Goal: Transaction & Acquisition: Download file/media

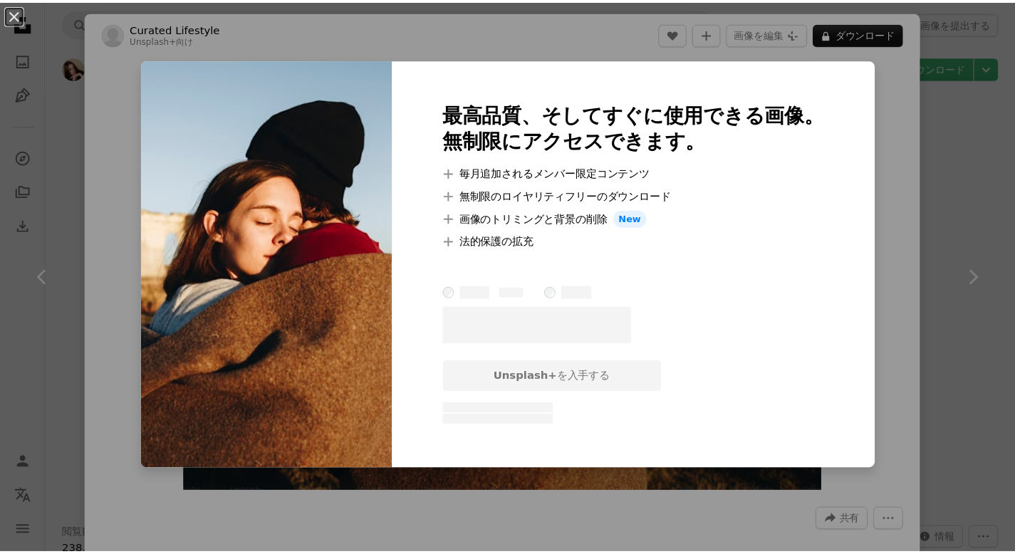
scroll to position [3431, 0]
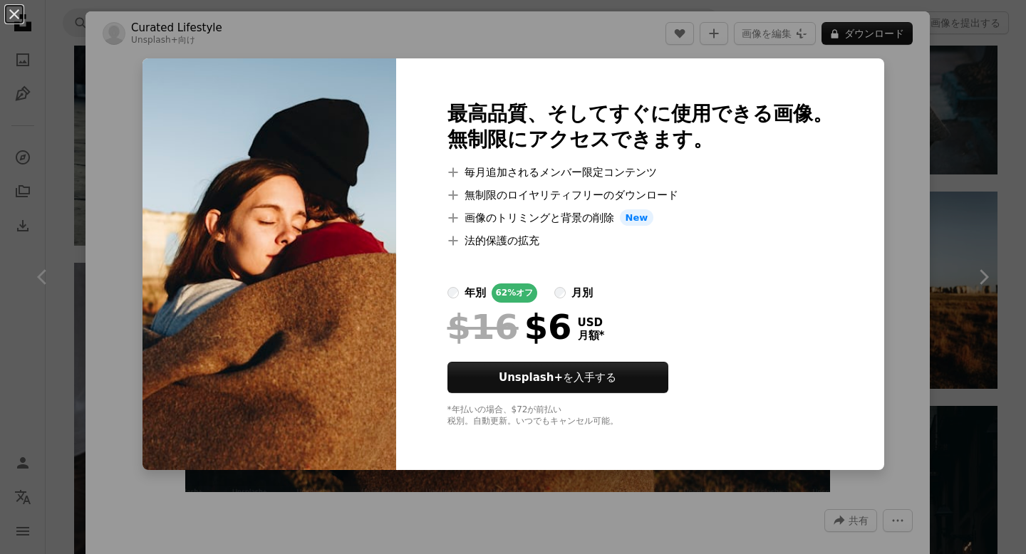
click at [489, 39] on div "An X shape 最高品質、そしてすぐに使用できる画像。 無制限にアクセスできます。 A plus sign 毎月追加されるメンバー限定コンテンツ A p…" at bounding box center [513, 277] width 1026 height 554
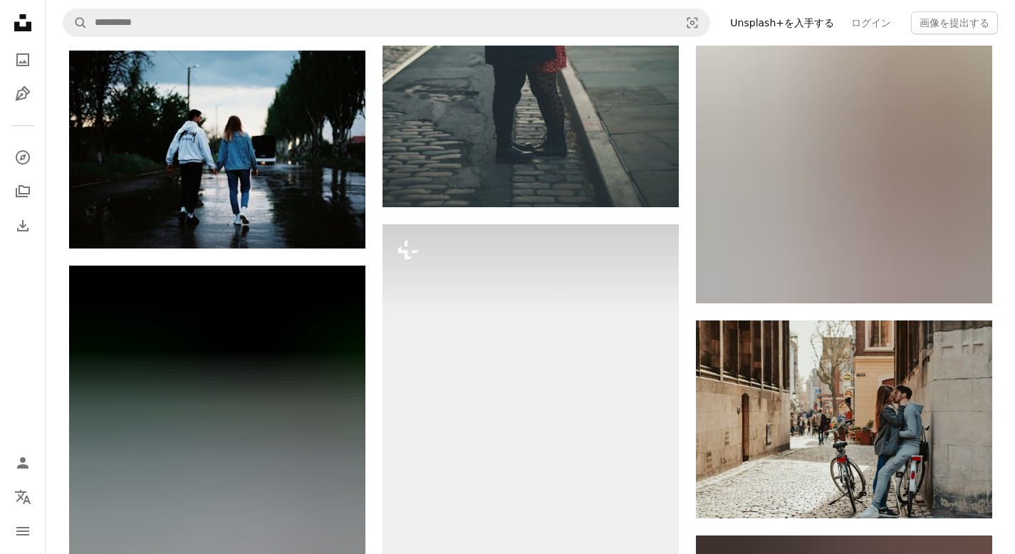
scroll to position [7081, 0]
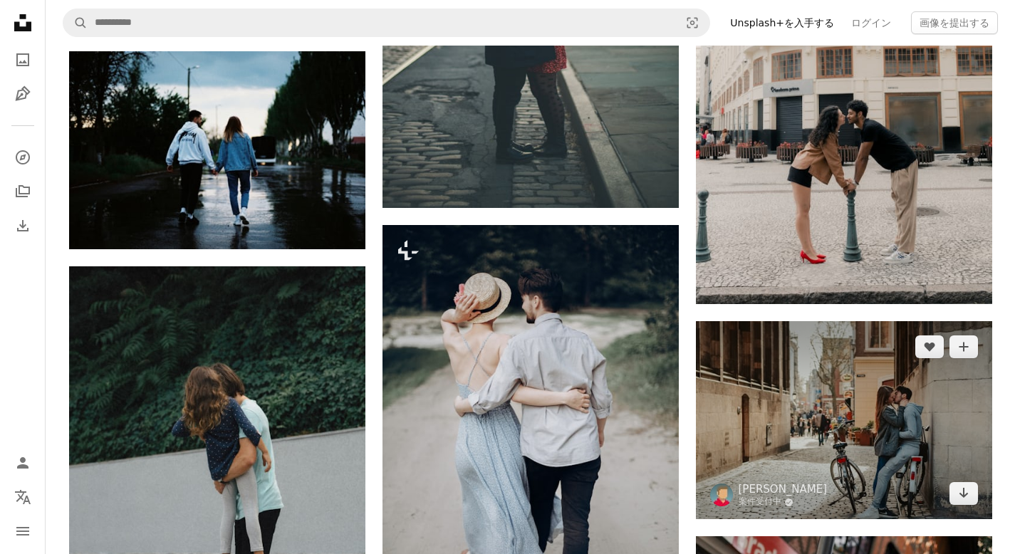
click at [842, 437] on img at bounding box center [844, 420] width 296 height 198
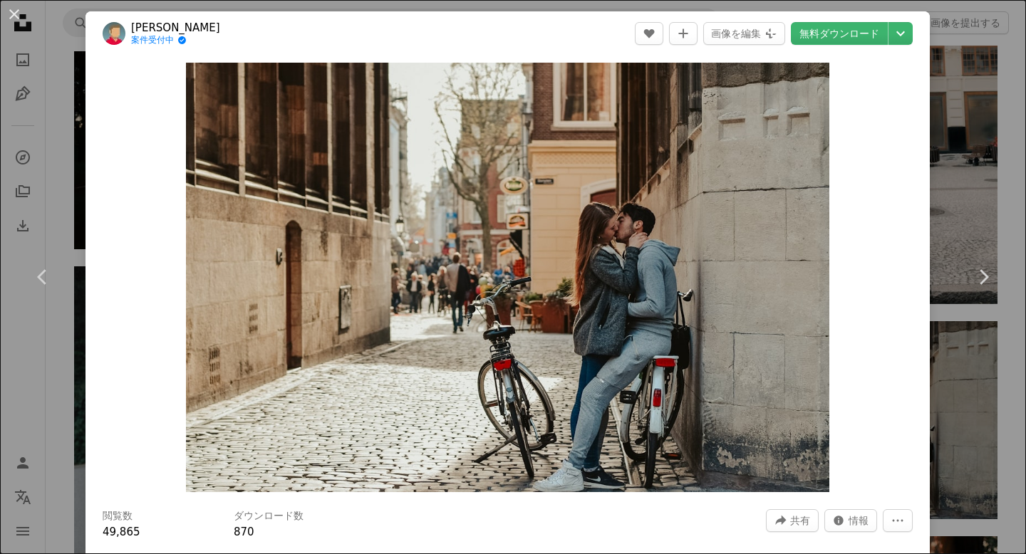
click at [936, 41] on div "An X shape Chevron left Chevron right [PERSON_NAME] 案件受付中 A checkmark inside of…" at bounding box center [513, 277] width 1026 height 554
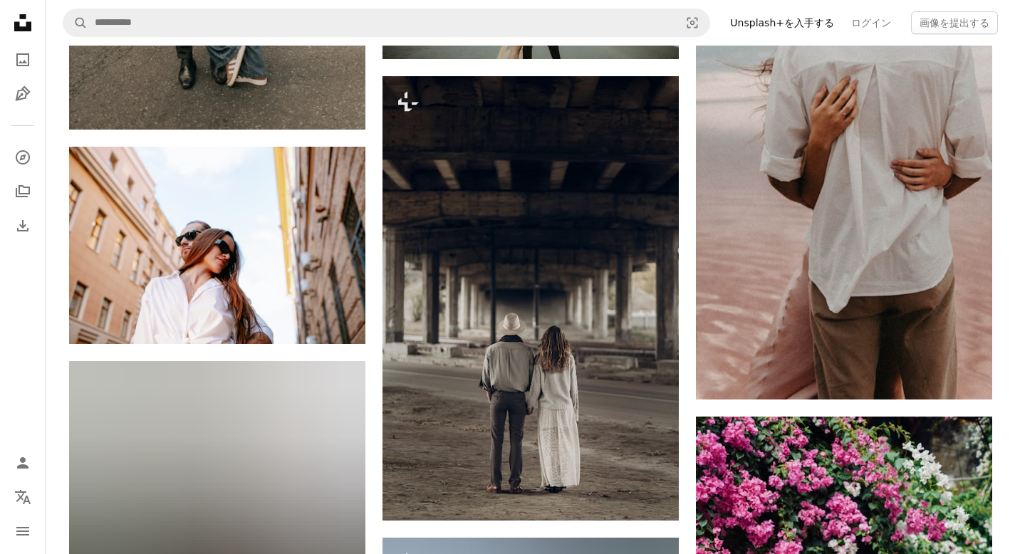
scroll to position [9265, 0]
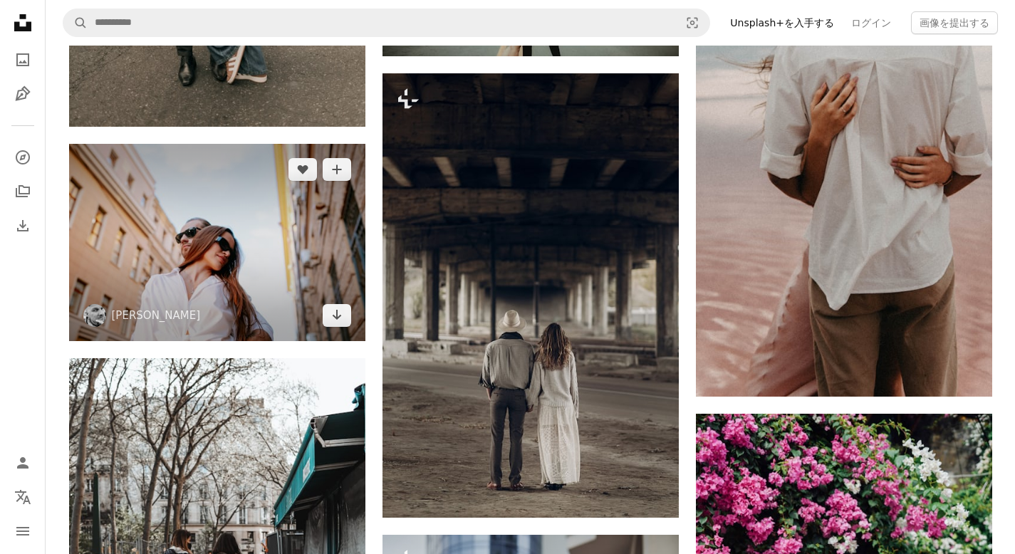
click at [193, 232] on img at bounding box center [217, 242] width 296 height 197
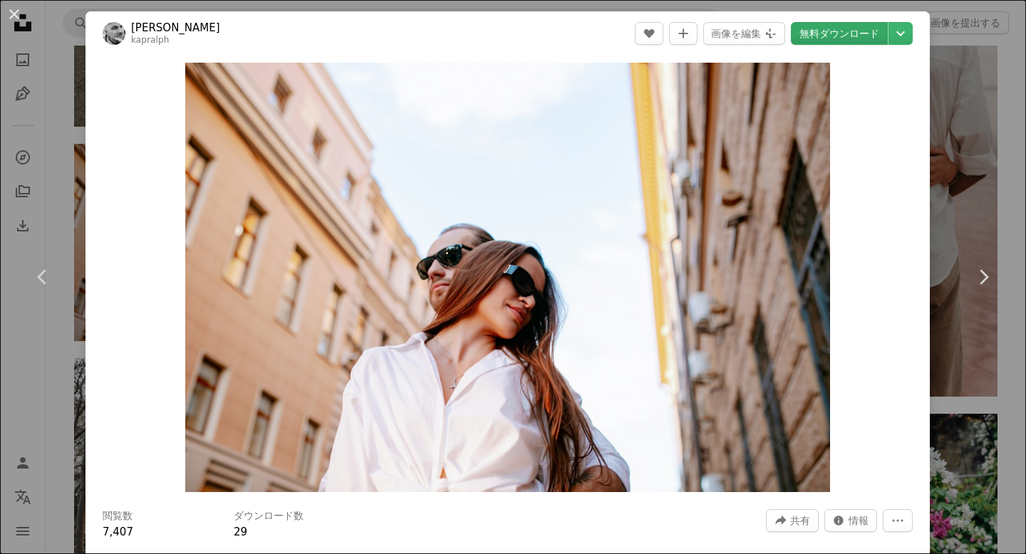
click at [868, 35] on link "無料ダウンロード" at bounding box center [839, 33] width 97 height 23
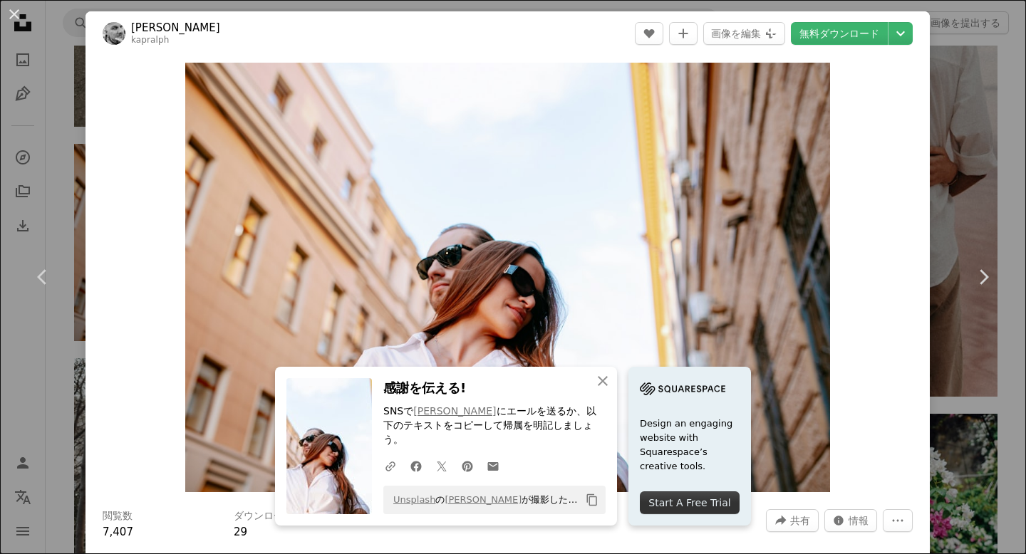
click at [959, 70] on div "An X shape Chevron left Chevron right Dima Kapralov kapralph A heart A plus sig…" at bounding box center [513, 277] width 1026 height 554
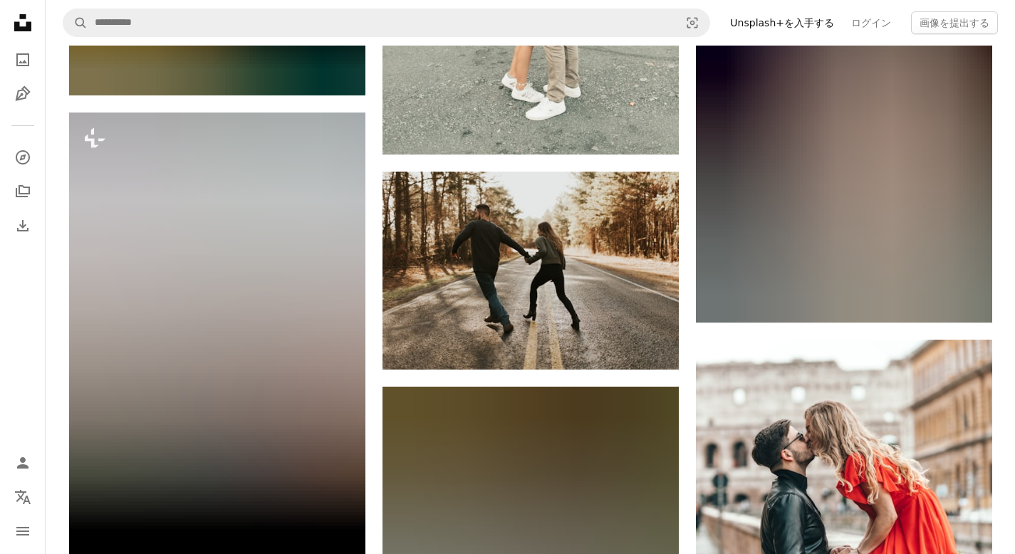
scroll to position [19762, 0]
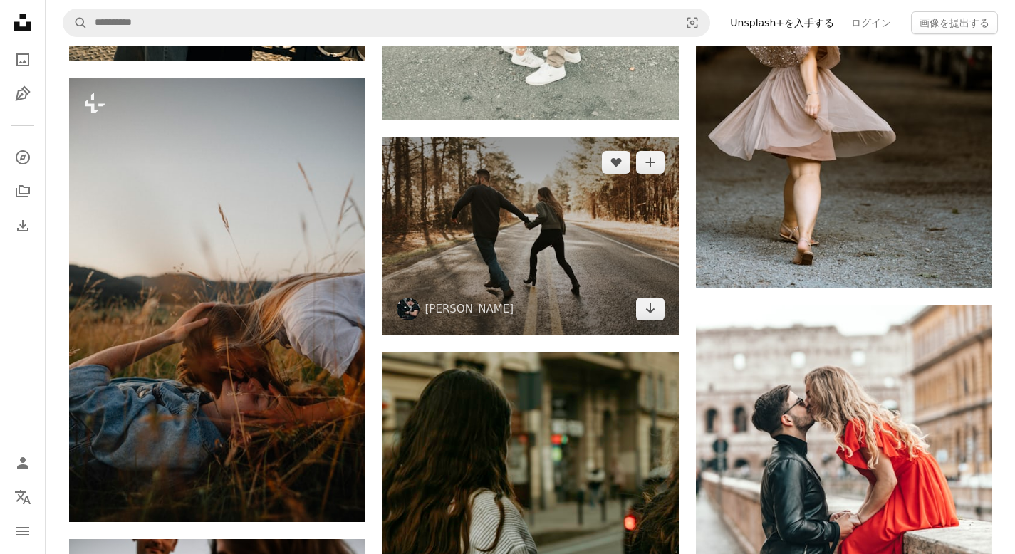
click at [606, 236] on img at bounding box center [531, 236] width 296 height 198
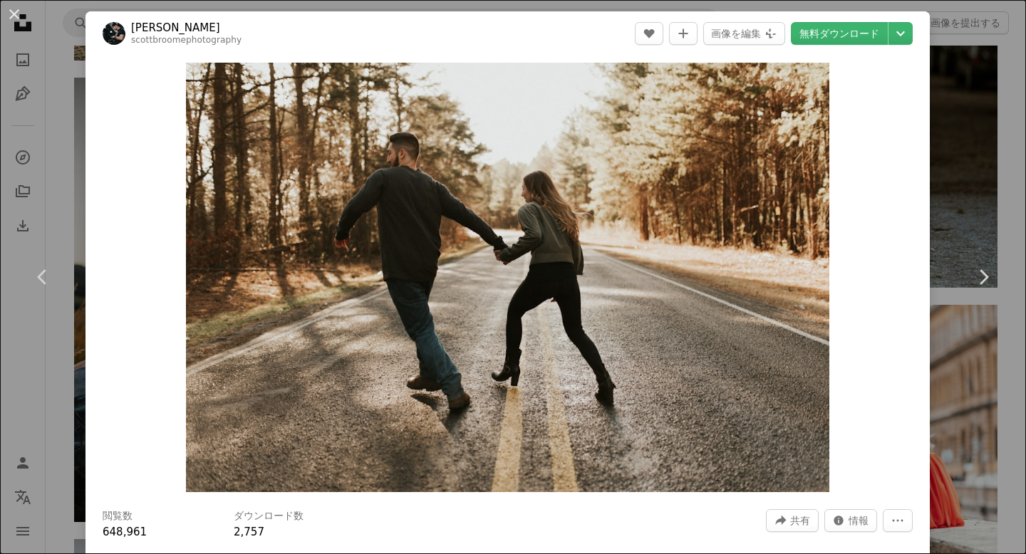
click at [963, 162] on div "An X shape Chevron left Chevron right [PERSON_NAME] scottbroomephotography A he…" at bounding box center [513, 277] width 1026 height 554
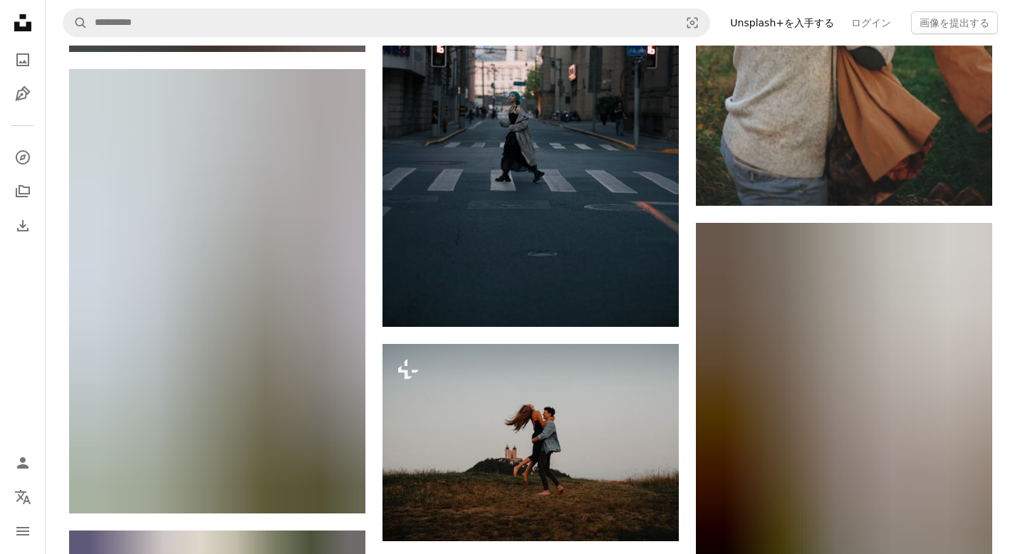
scroll to position [21159, 0]
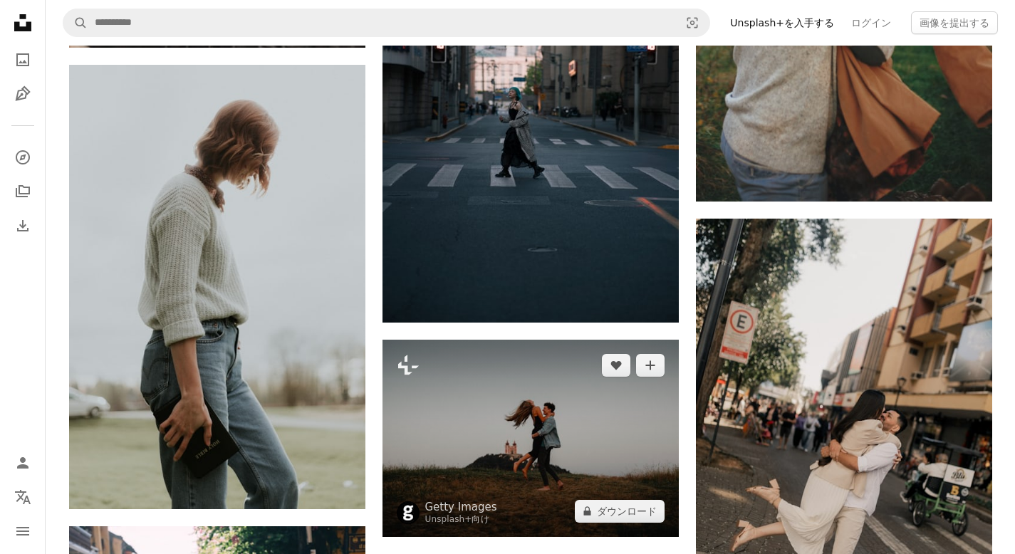
click at [583, 408] on img at bounding box center [531, 438] width 296 height 197
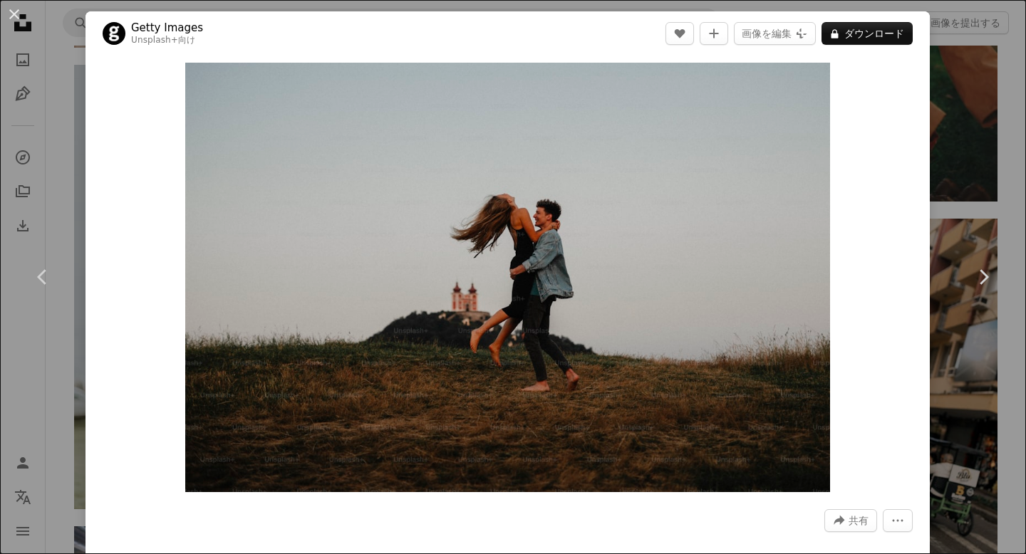
click at [955, 95] on div "An X shape Chevron left Chevron right Getty Images Unsplash+ 向け A heart A plus …" at bounding box center [513, 277] width 1026 height 554
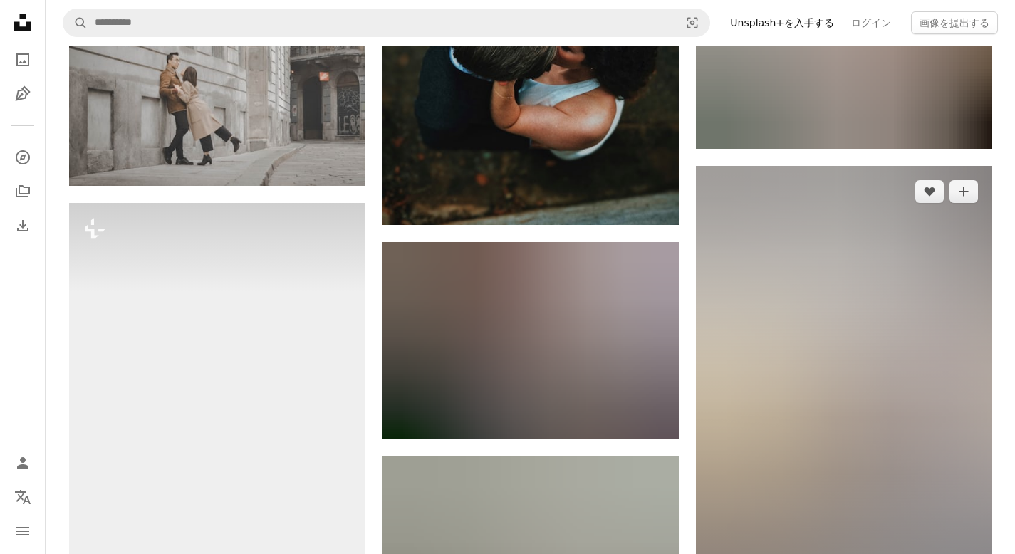
scroll to position [26365, 0]
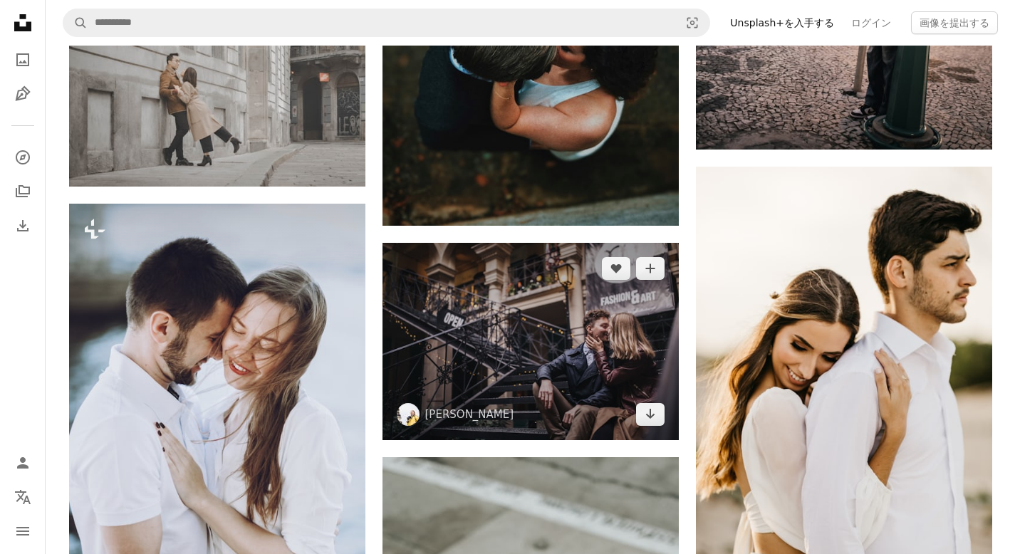
click at [658, 319] on img at bounding box center [531, 341] width 296 height 197
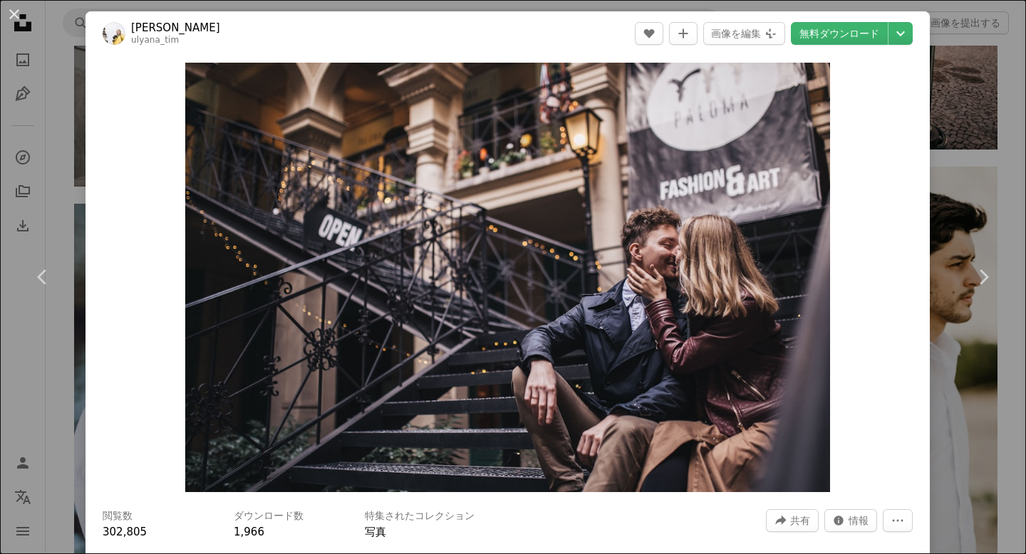
click at [960, 185] on div "An X shape Chevron left Chevron right Ulyana Tim ulyana_tim A heart A plus sign…" at bounding box center [513, 277] width 1026 height 554
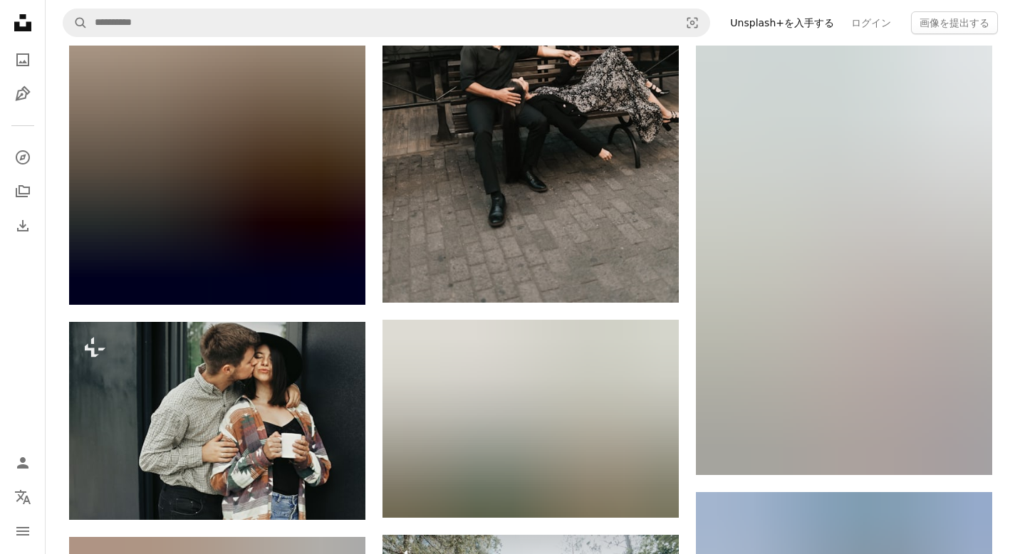
scroll to position [30903, 0]
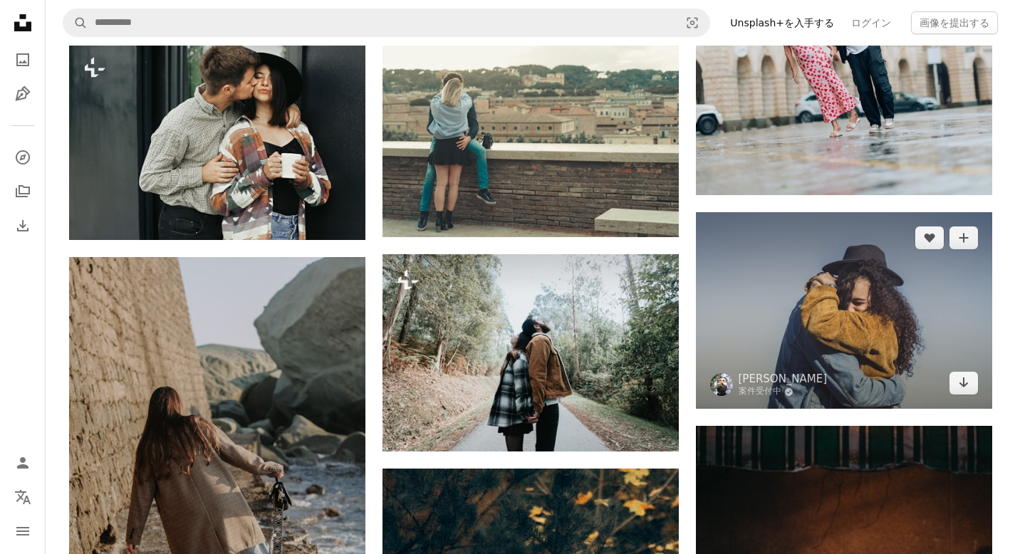
click at [938, 333] on img at bounding box center [844, 310] width 296 height 197
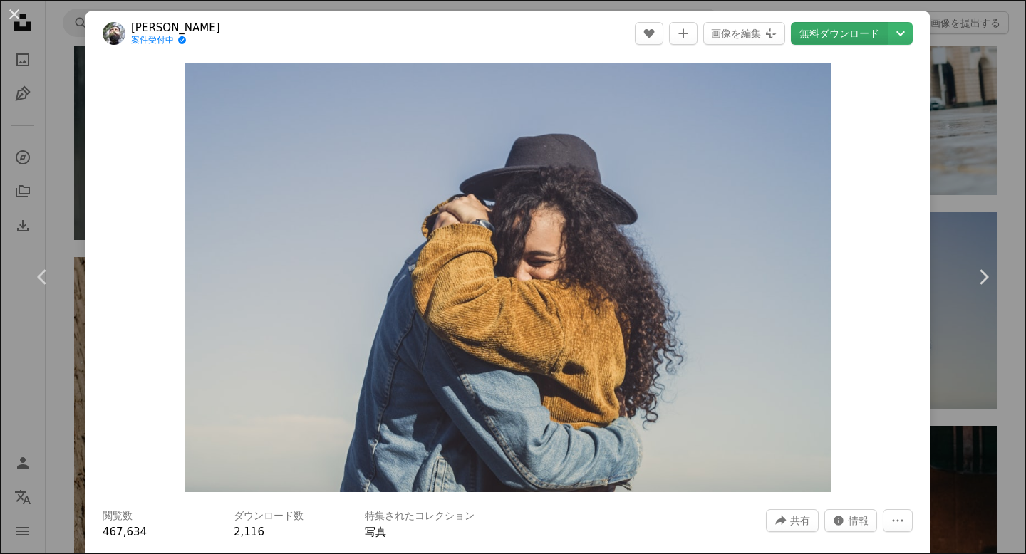
click at [856, 38] on link "無料ダウンロード" at bounding box center [839, 33] width 97 height 23
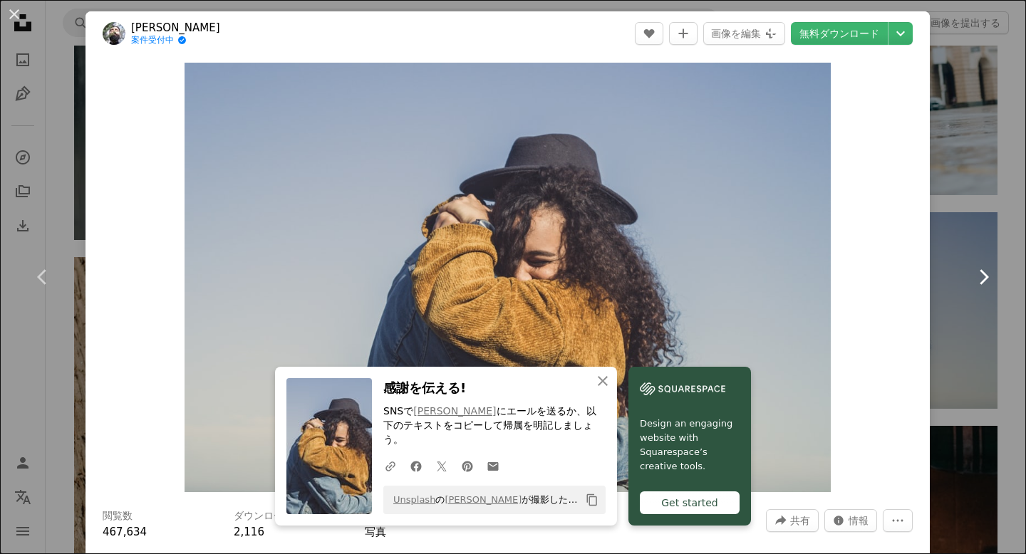
click at [958, 302] on link "Chevron right" at bounding box center [982, 277] width 85 height 137
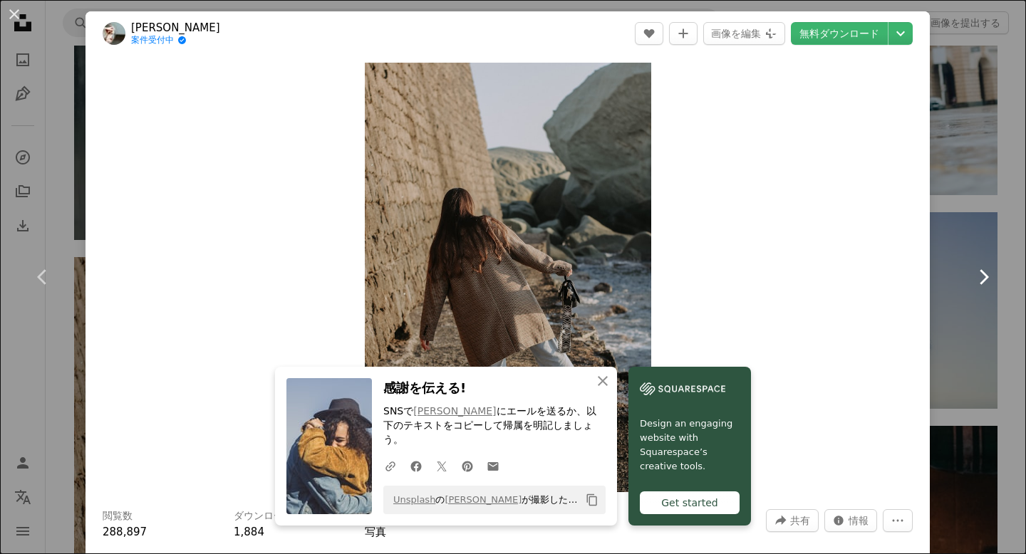
click at [980, 281] on icon at bounding box center [984, 276] width 9 height 15
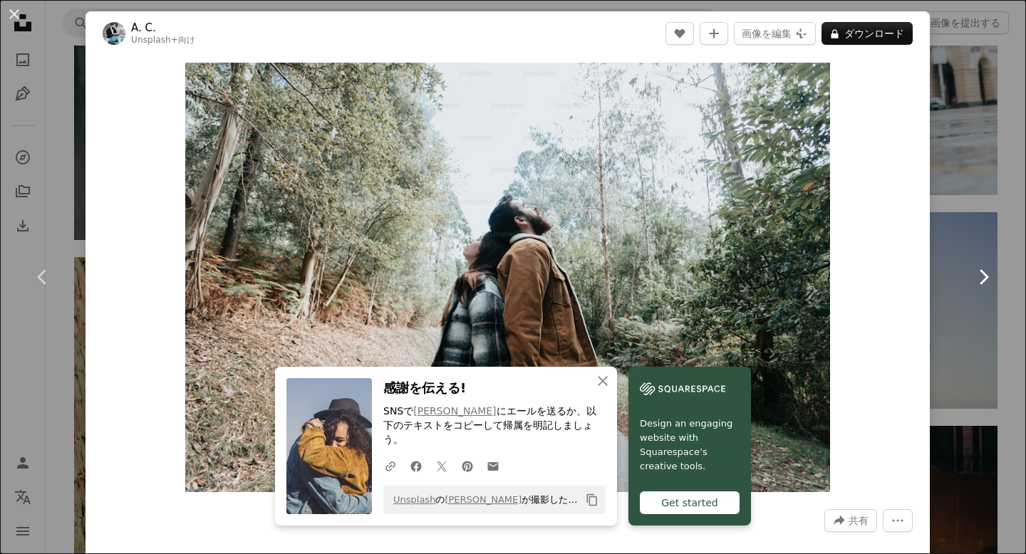
click at [944, 218] on link "Chevron right" at bounding box center [982, 277] width 85 height 137
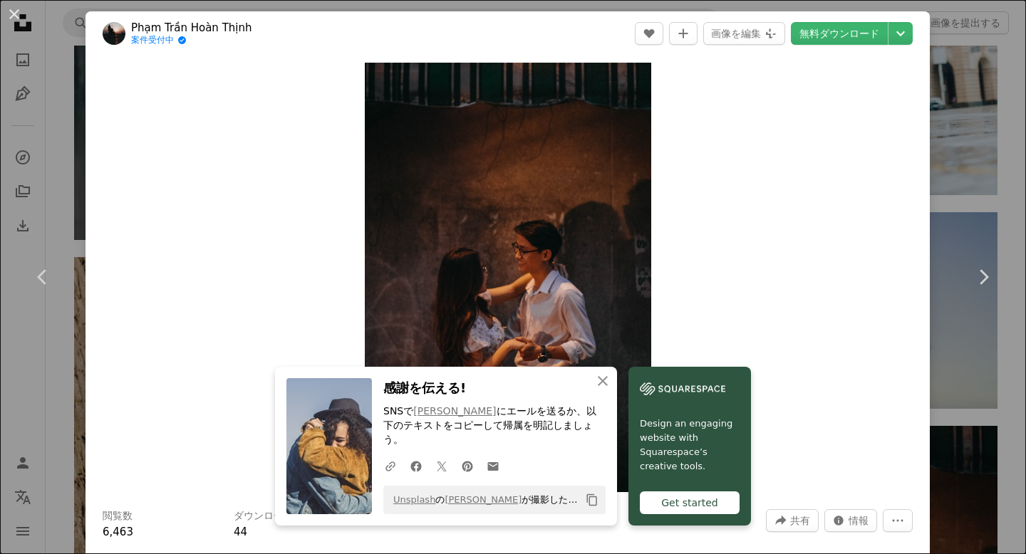
click at [946, 185] on div "An X shape Chevron left Chevron right Phạm Trần Hoàn Thịnh 案件受付中 A checkmark in…" at bounding box center [513, 277] width 1026 height 554
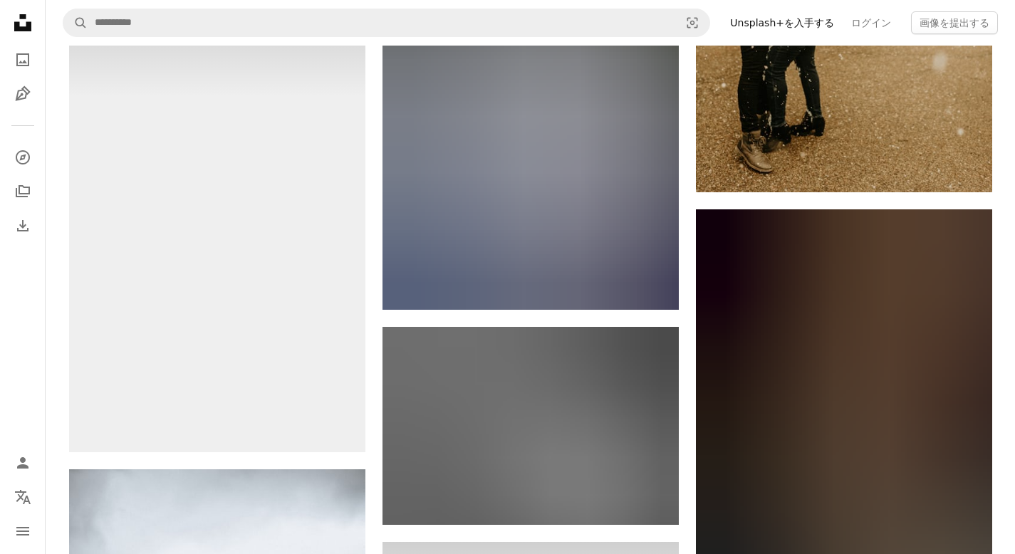
scroll to position [35028, 0]
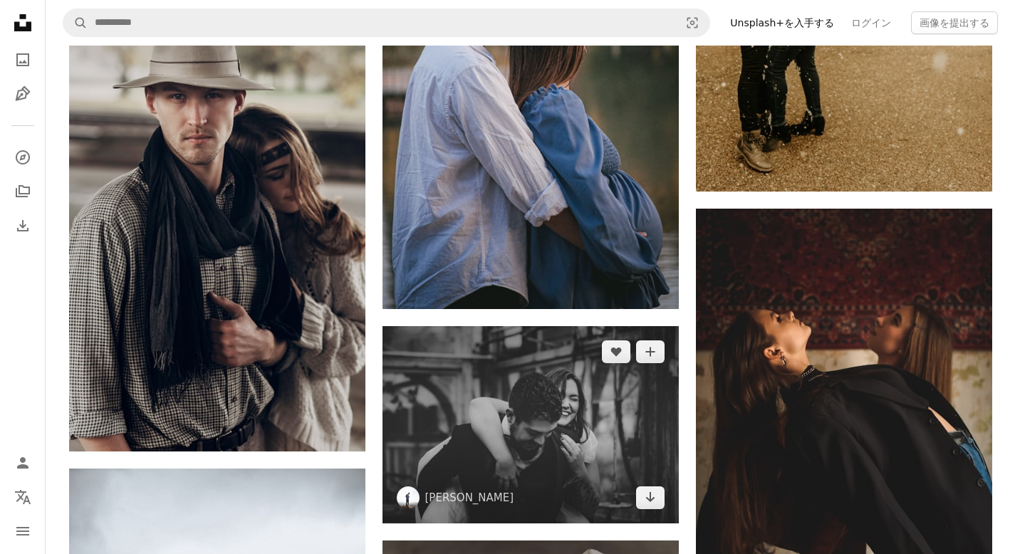
click at [633, 420] on img at bounding box center [531, 424] width 296 height 197
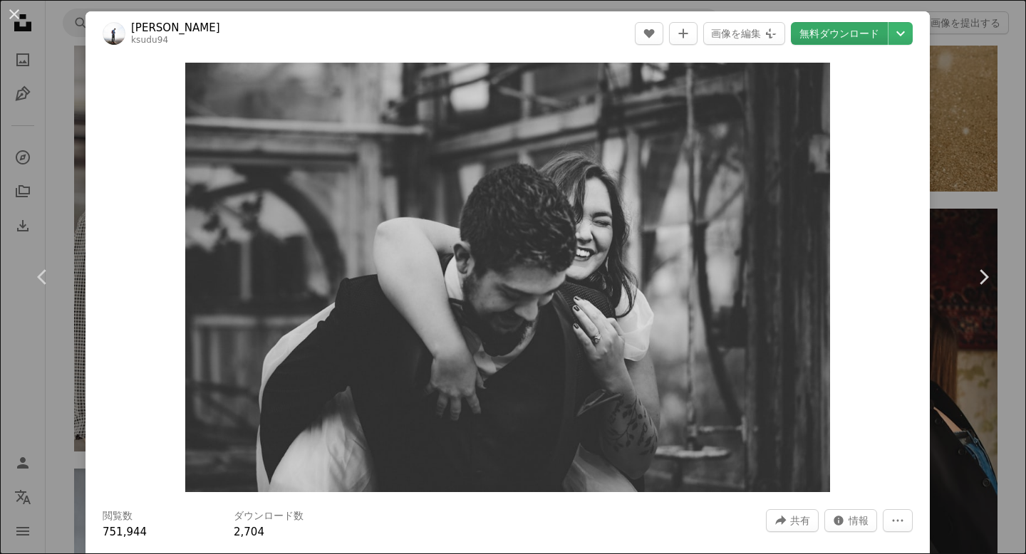
click at [860, 41] on link "無料ダウンロード" at bounding box center [839, 33] width 97 height 23
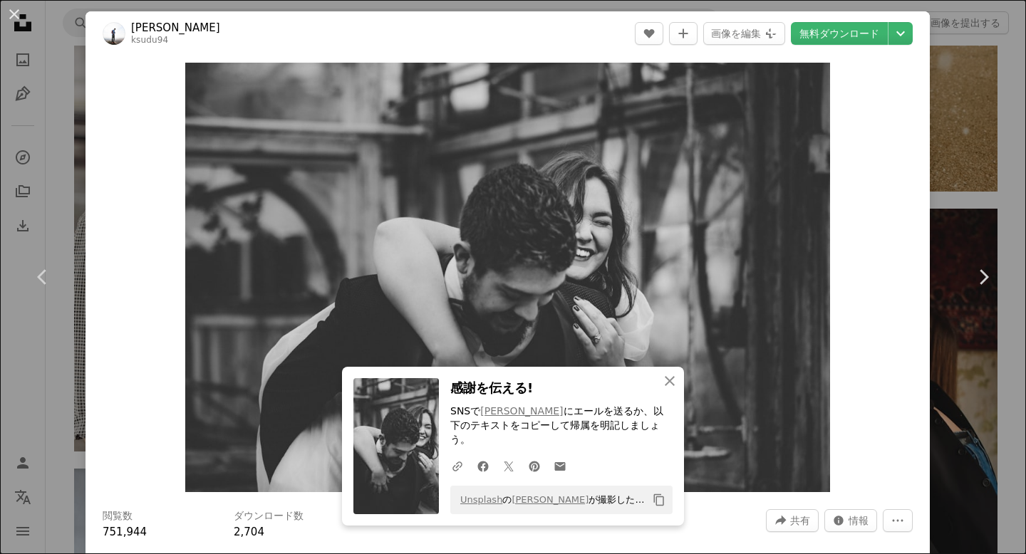
click at [953, 207] on div "An X shape Chevron left Chevron right [PERSON_NAME] ksudu94 A heart A plus sign…" at bounding box center [513, 277] width 1026 height 554
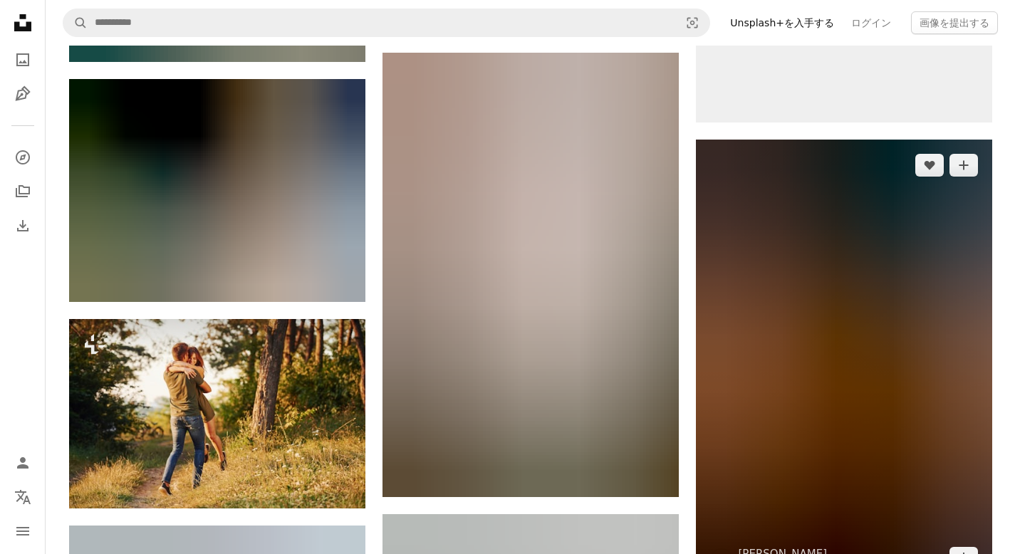
scroll to position [36921, 0]
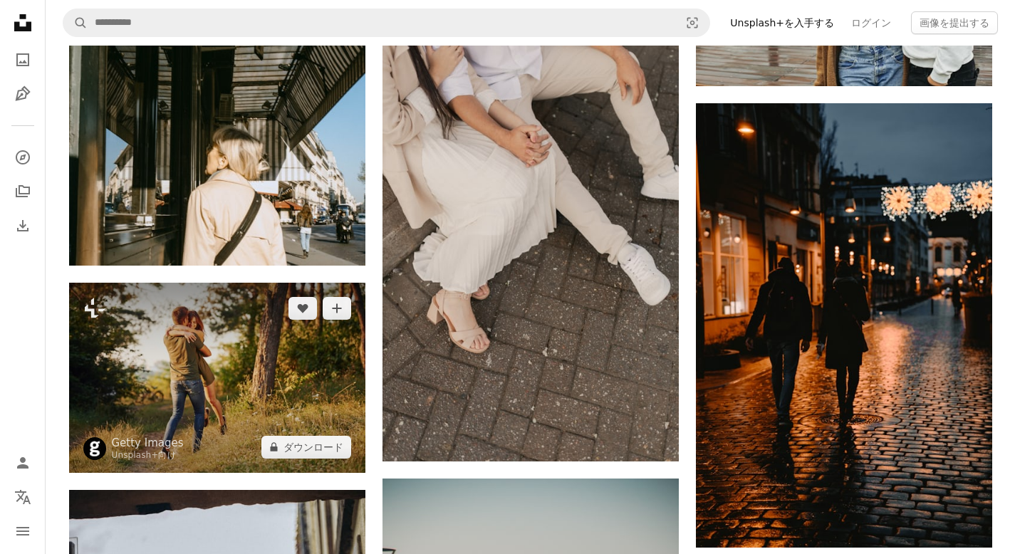
click at [318, 346] on img at bounding box center [217, 378] width 296 height 190
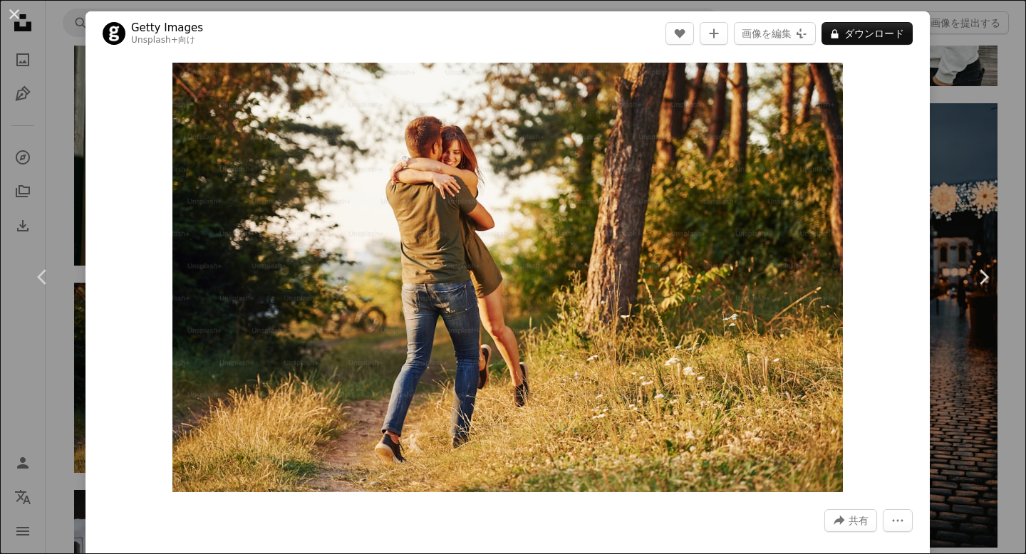
click at [989, 299] on link "Chevron right" at bounding box center [982, 277] width 85 height 137
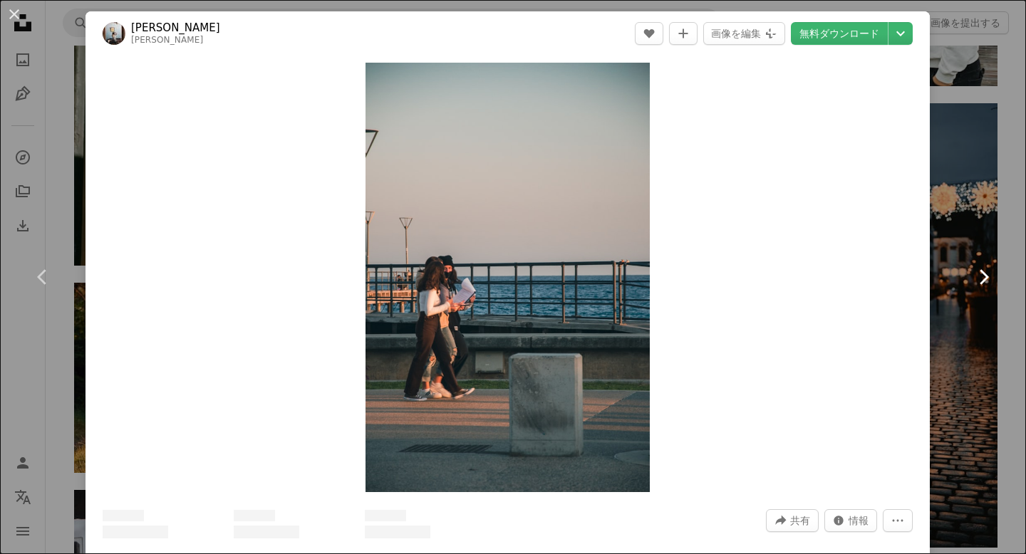
click at [980, 300] on link "Chevron right" at bounding box center [982, 277] width 85 height 137
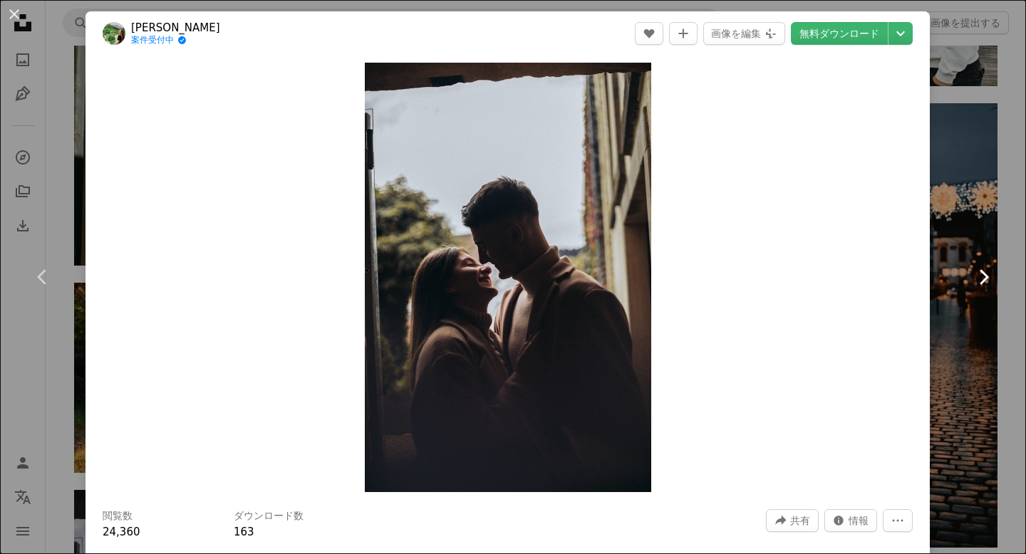
click at [976, 300] on link "Chevron right" at bounding box center [982, 277] width 85 height 137
click at [968, 138] on div "An X shape Chevron left Chevron right [PERSON_NAME] 案件受付中 A checkmark inside of…" at bounding box center [513, 277] width 1026 height 554
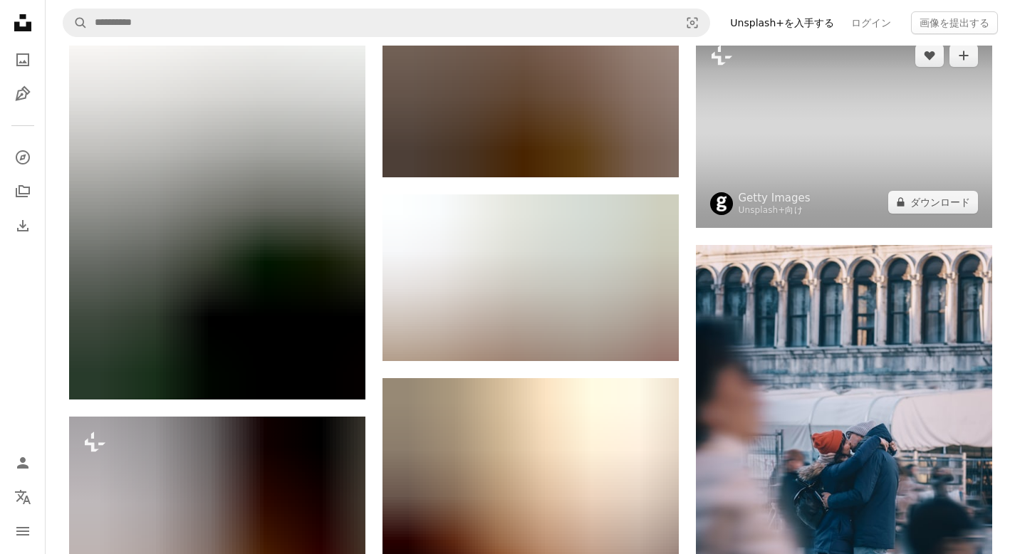
scroll to position [38176, 0]
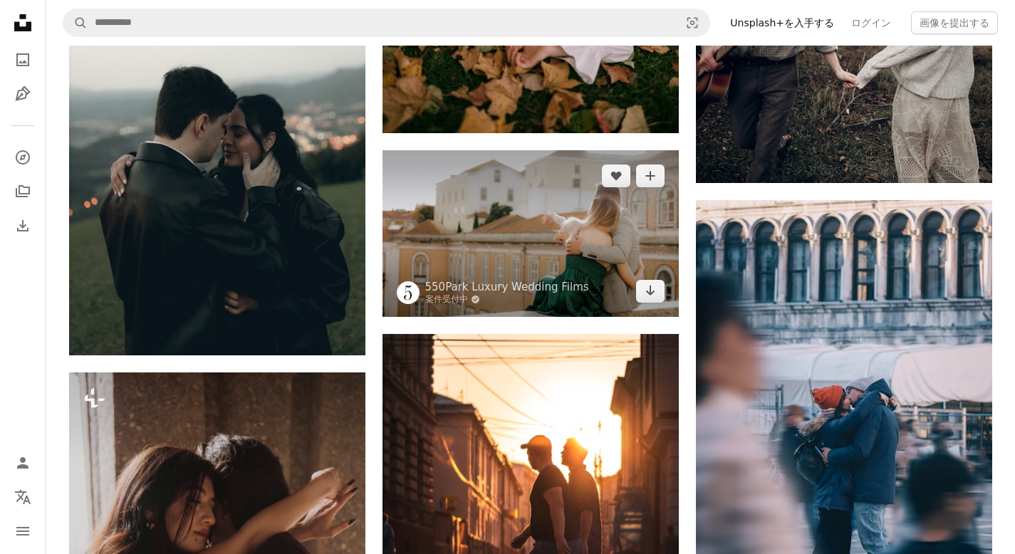
click at [574, 244] on img at bounding box center [531, 233] width 296 height 167
click at [585, 232] on img at bounding box center [531, 233] width 296 height 167
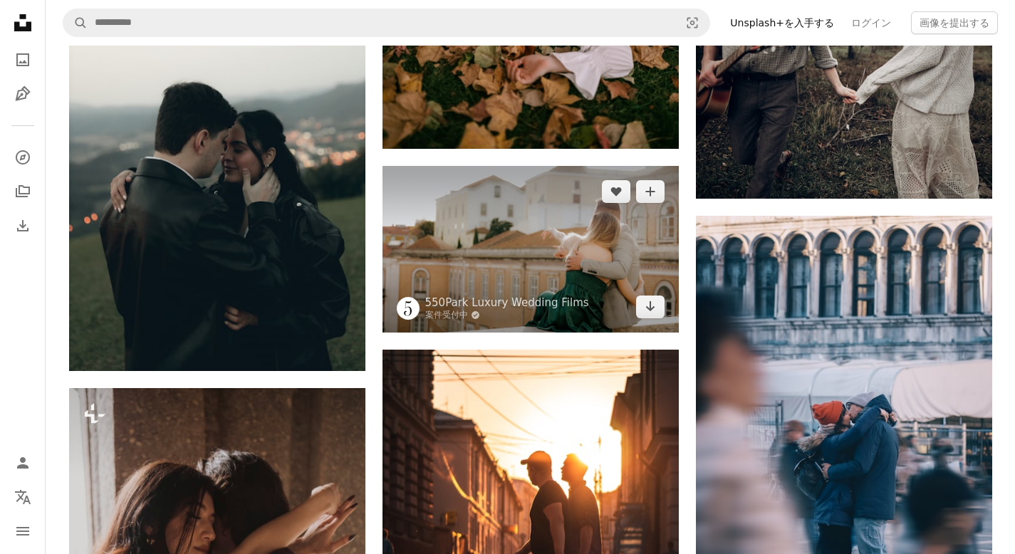
scroll to position [38137, 0]
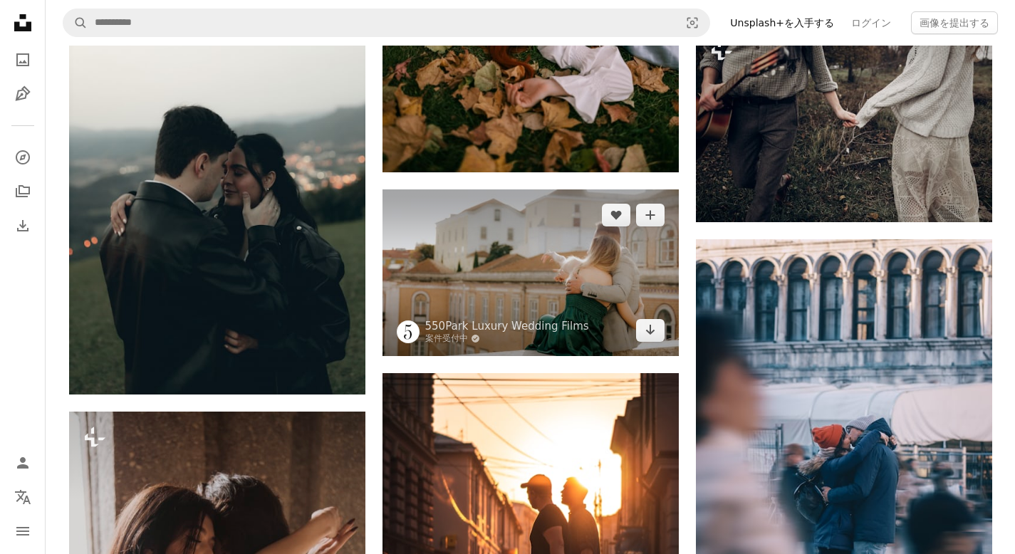
click at [640, 261] on img at bounding box center [531, 273] width 296 height 167
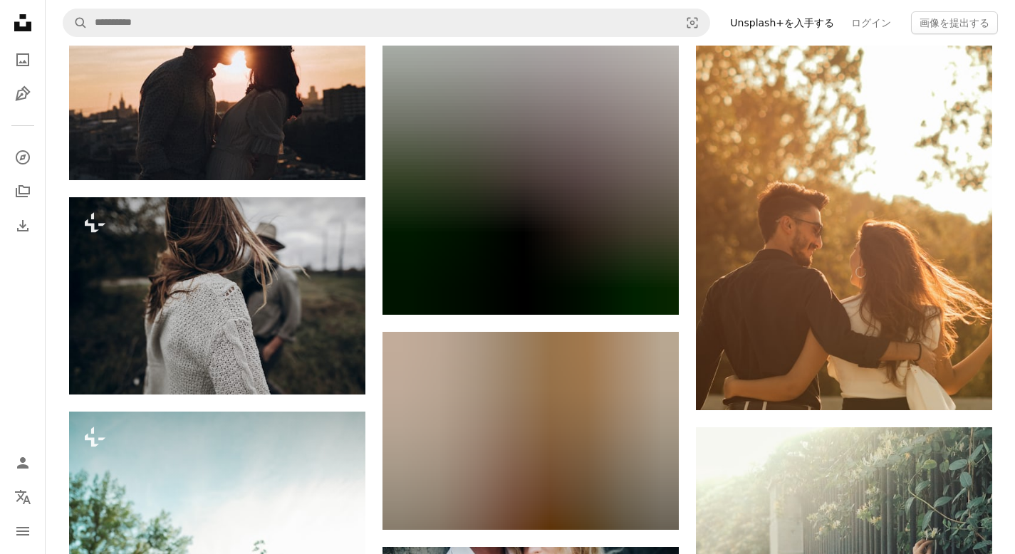
scroll to position [40109, 0]
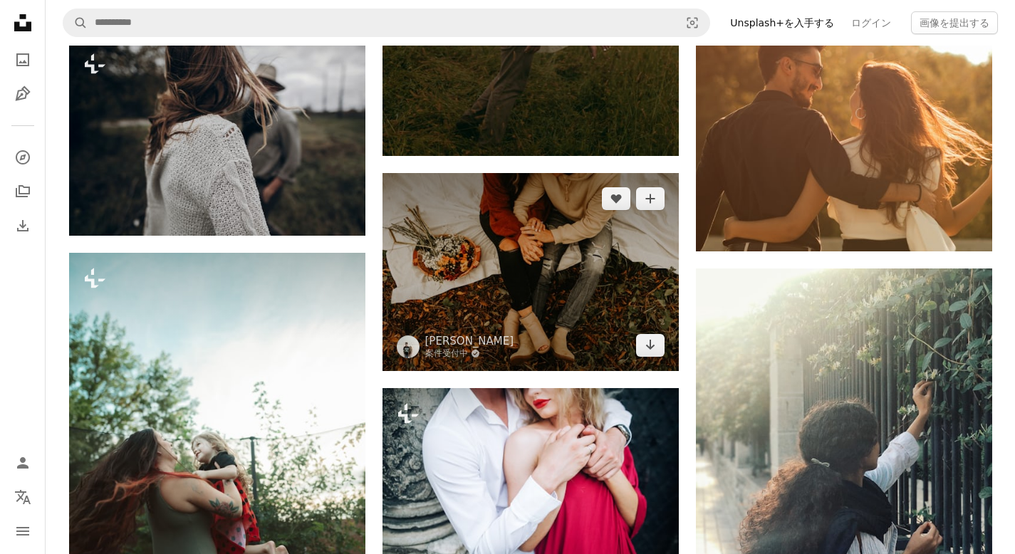
click at [573, 289] on img at bounding box center [531, 272] width 296 height 198
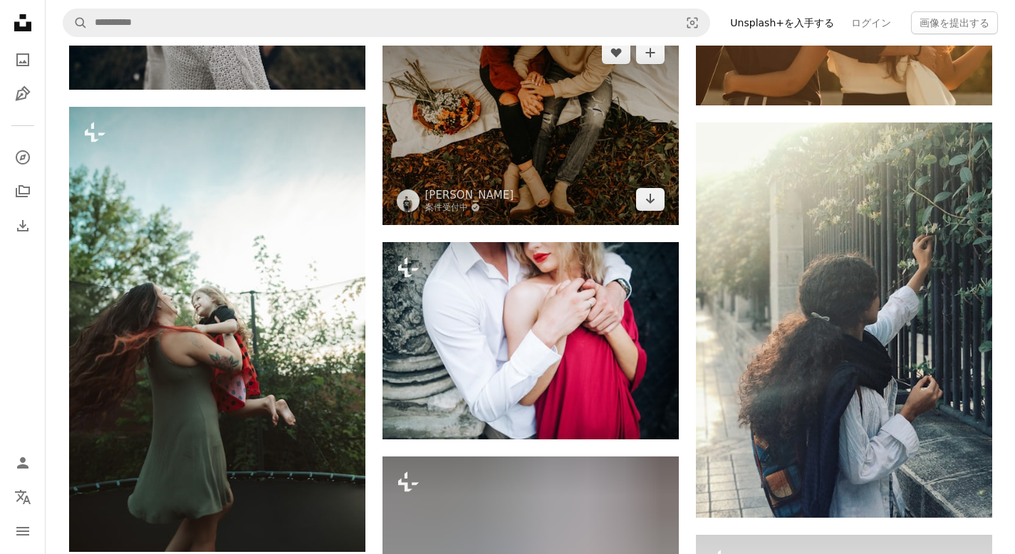
scroll to position [40359, 0]
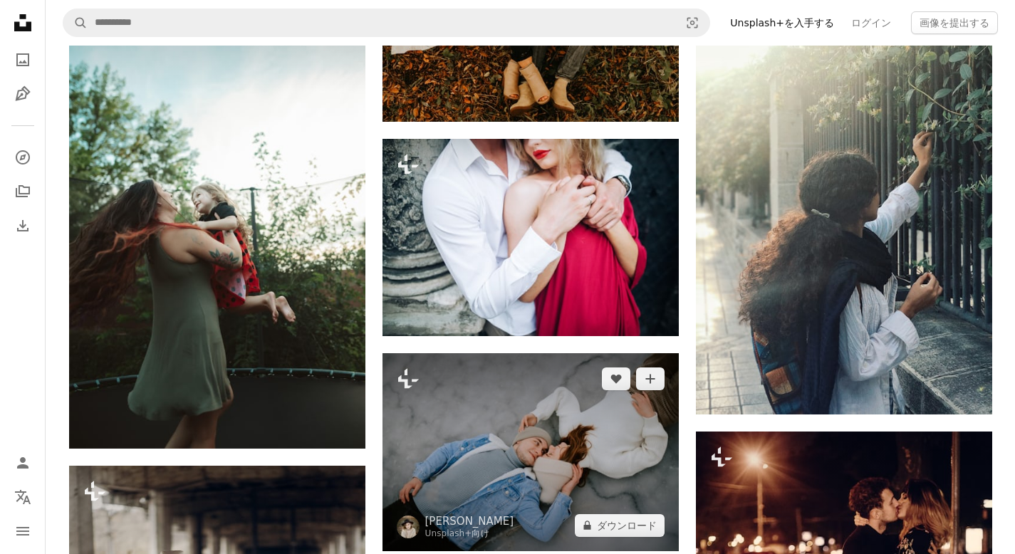
click at [556, 391] on img at bounding box center [531, 452] width 296 height 198
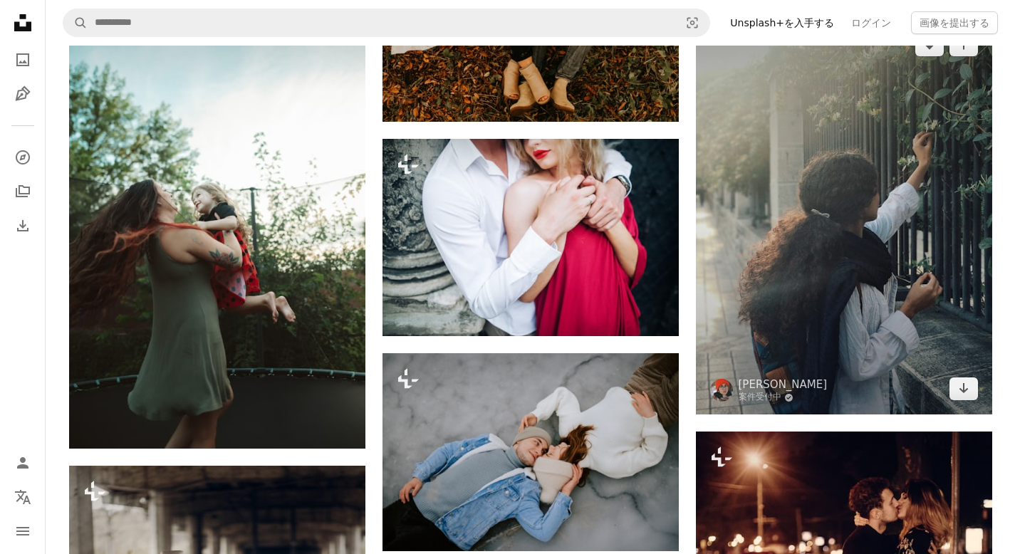
click at [775, 310] on img at bounding box center [844, 216] width 296 height 395
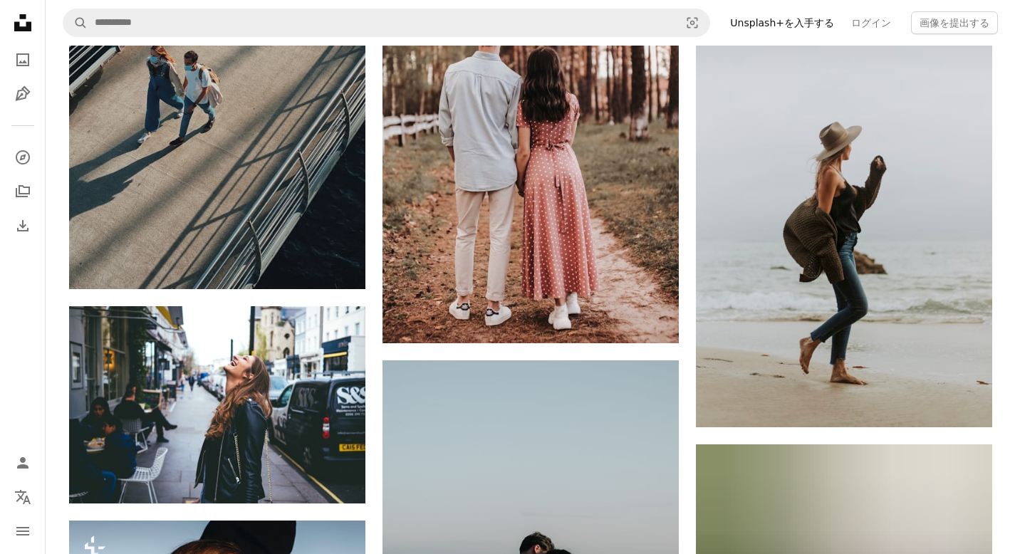
scroll to position [46997, 0]
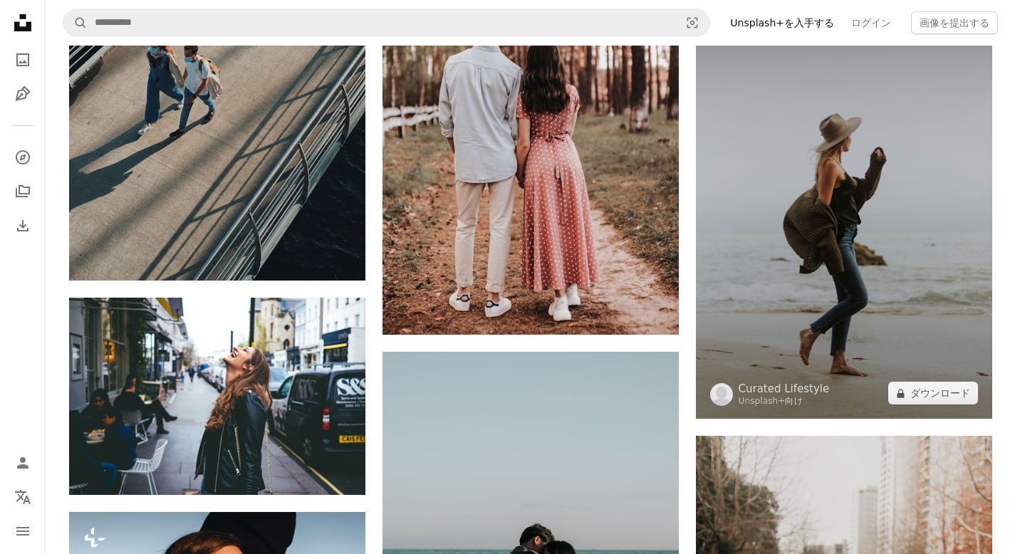
click at [833, 330] on img at bounding box center [844, 196] width 296 height 445
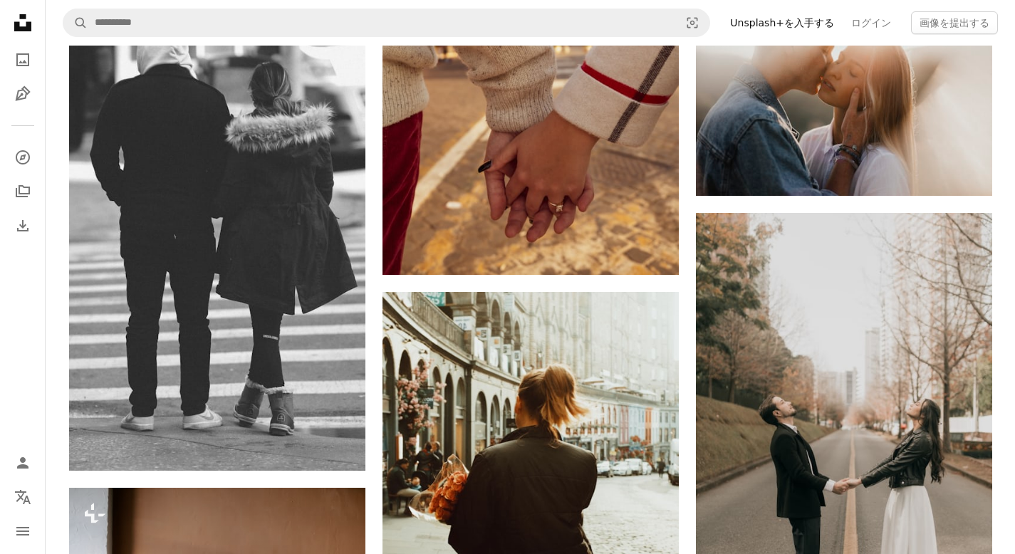
scroll to position [49798, 0]
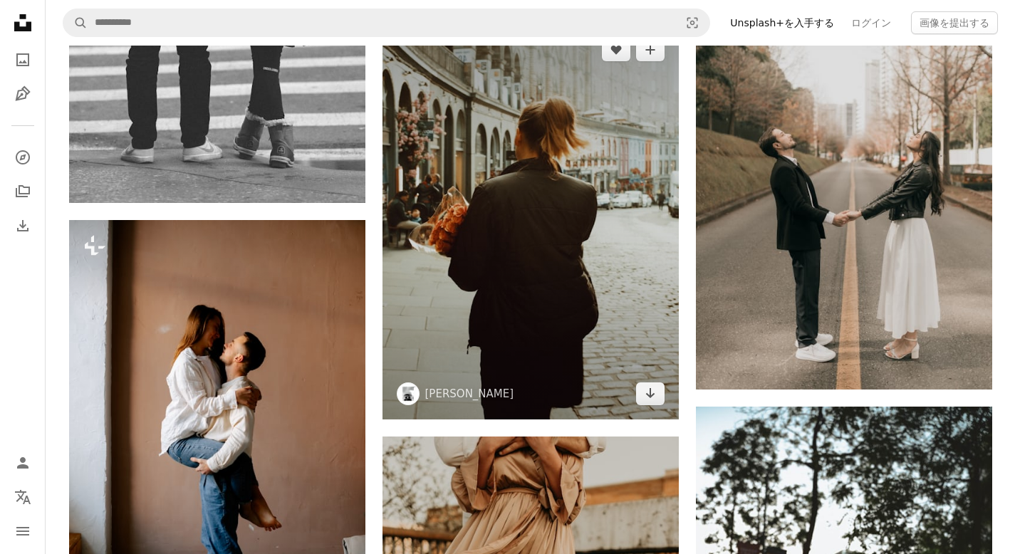
click at [539, 293] on img at bounding box center [531, 221] width 296 height 395
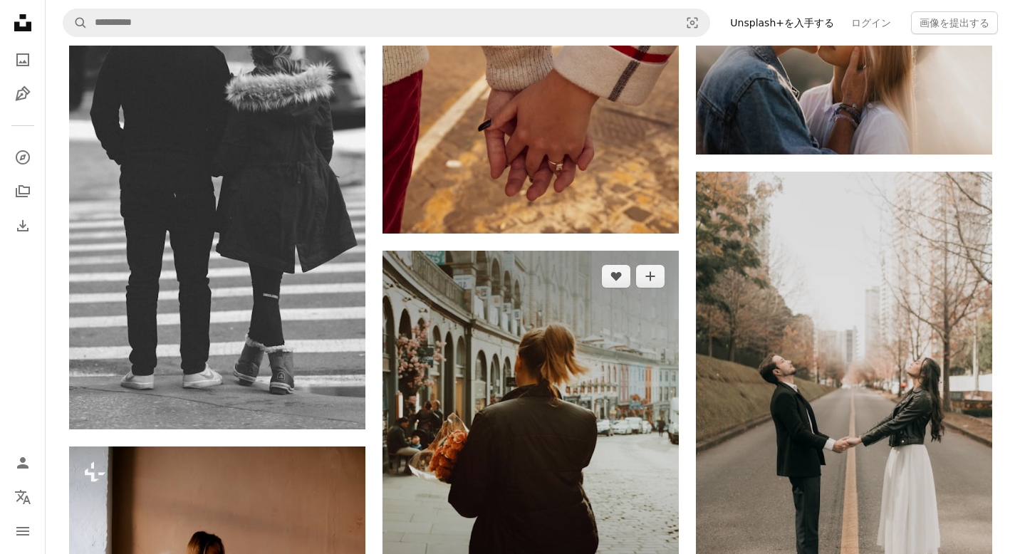
scroll to position [49554, 0]
